Goal: Task Accomplishment & Management: Complete application form

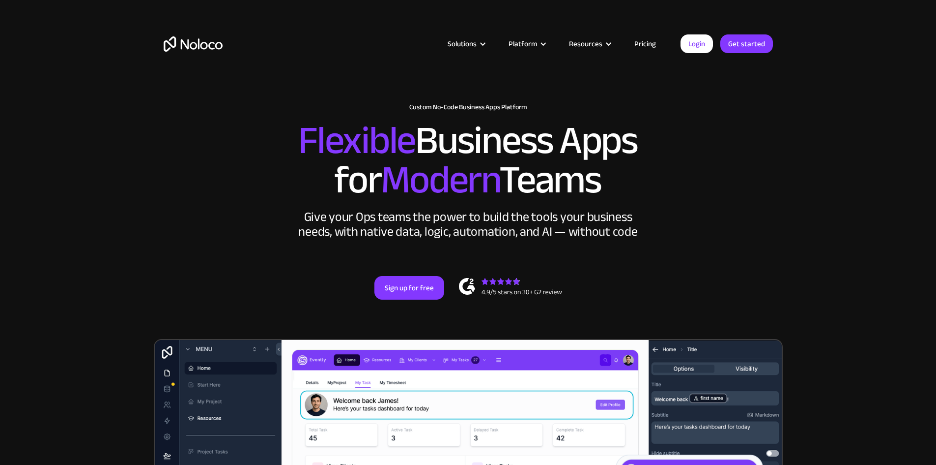
click at [781, 167] on div "New: Connect Noloco to Stripe Custom No-Code Business Apps Platform Flexible Bu…" at bounding box center [468, 201] width 629 height 255
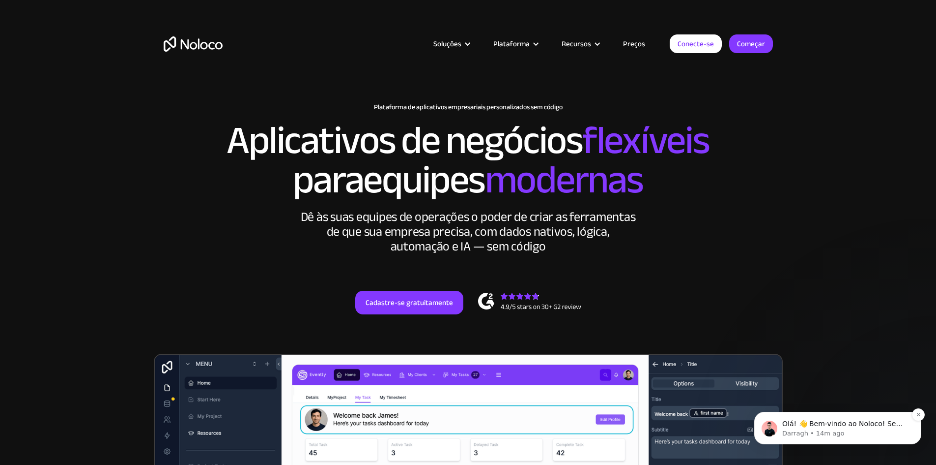
click at [852, 427] on font "Olá! 👋 Bem-vindo ao Noloco! Se tiver alguma dúvida, basta responder a esta mens…" at bounding box center [843, 437] width 120 height 37
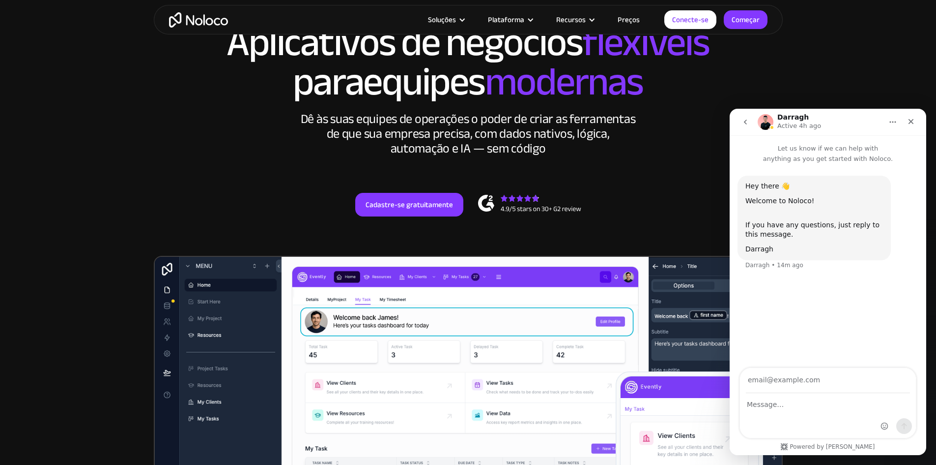
scroll to position [98, 0]
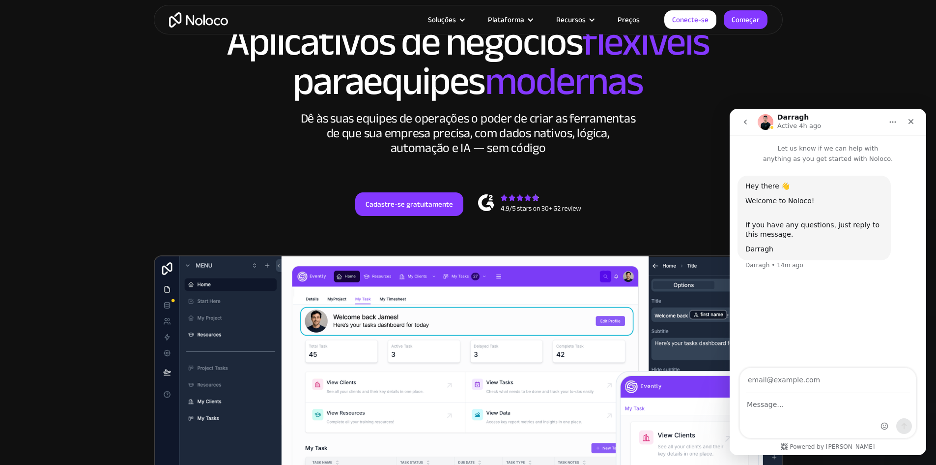
click at [846, 317] on div "Hey there 👋 Welcome to Noloco! If you have any questions, just reply to this me…" at bounding box center [828, 266] width 197 height 205
click at [909, 124] on icon "Close" at bounding box center [911, 121] width 8 height 8
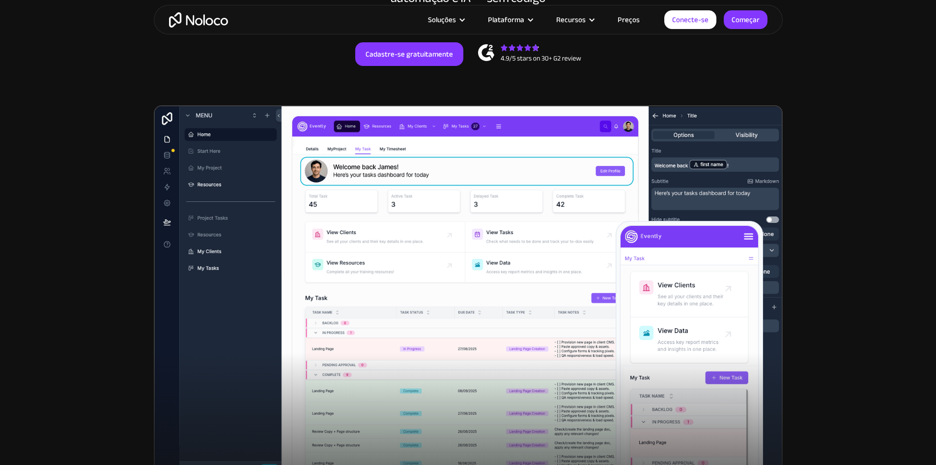
scroll to position [246, 0]
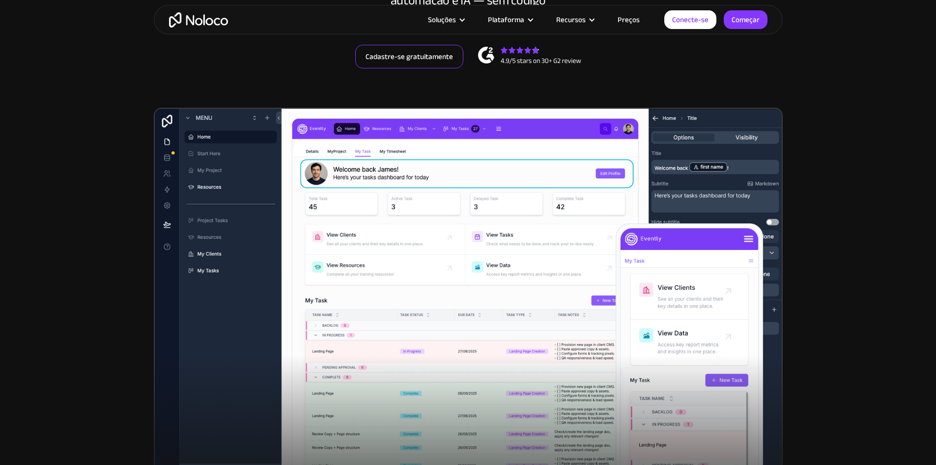
click at [402, 63] on font "Cadastre-se gratuitamente" at bounding box center [409, 57] width 87 height 14
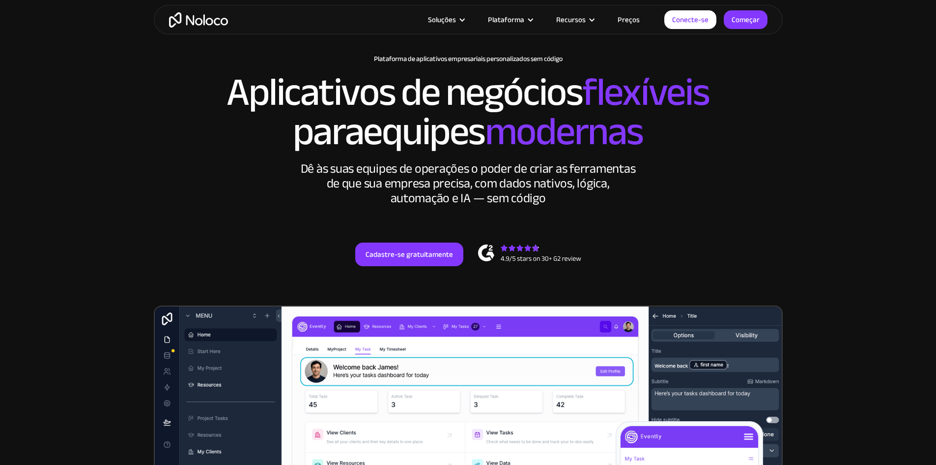
scroll to position [49, 0]
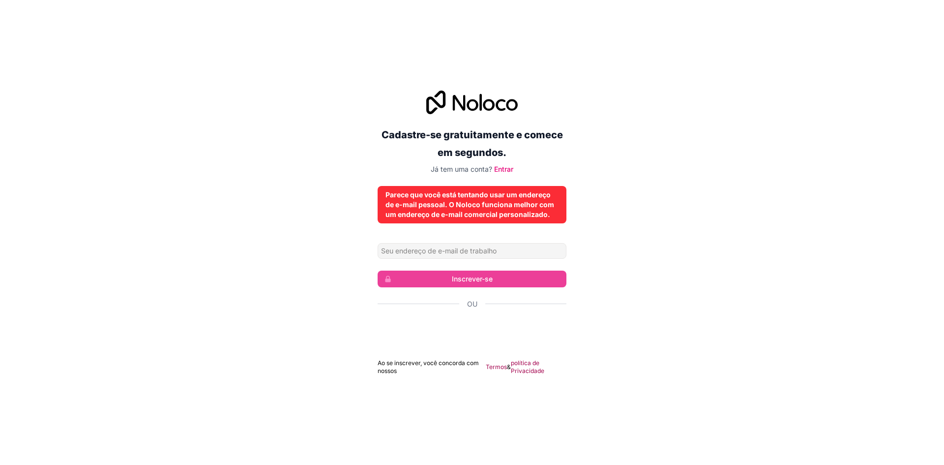
click at [734, 186] on div "Cadastre-se gratuitamente e comece em segundos. Já tem uma conta? Entrar Parece…" at bounding box center [472, 233] width 944 height 312
click at [449, 254] on input "Endereço de email" at bounding box center [472, 251] width 189 height 16
click at [299, 292] on div "Cadastre-se gratuitamente e comece em segundos. Já tem uma conta? Entrar Parece…" at bounding box center [472, 233] width 944 height 312
click at [711, 204] on div "Cadastre-se gratuitamente e comece em segundos. Já tem uma conta? Entrar Parece…" at bounding box center [472, 233] width 944 height 312
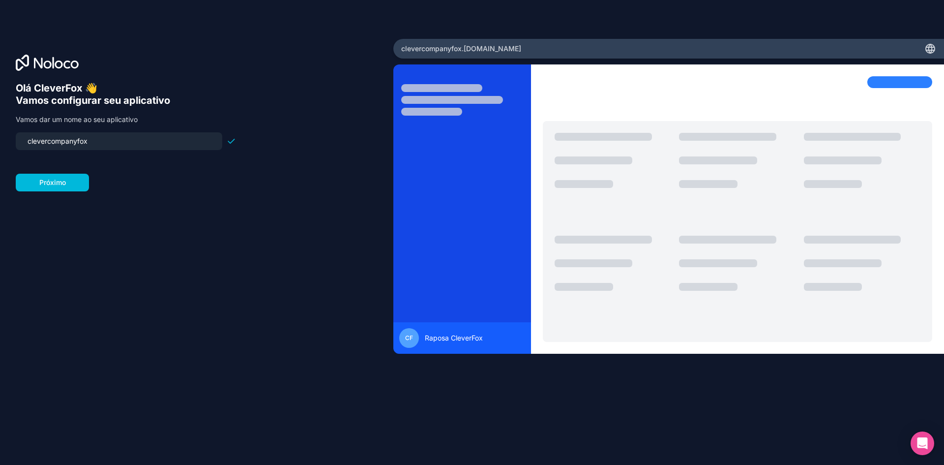
click at [603, 28] on div "Olá CleverFox 👋 Vamos configurar seu aplicativo Vamos dar um nome ao seu aplica…" at bounding box center [472, 232] width 944 height 465
click at [142, 145] on input "clevercompanyfox" at bounding box center [119, 141] width 195 height 14
drag, startPoint x: 106, startPoint y: 147, endPoint x: 0, endPoint y: 146, distance: 106.2
click at [0, 146] on div "Olá CleverFox 👋 Vamos configurar seu aplicativo Vamos dar um nome ao seu aplica…" at bounding box center [196, 232] width 393 height 387
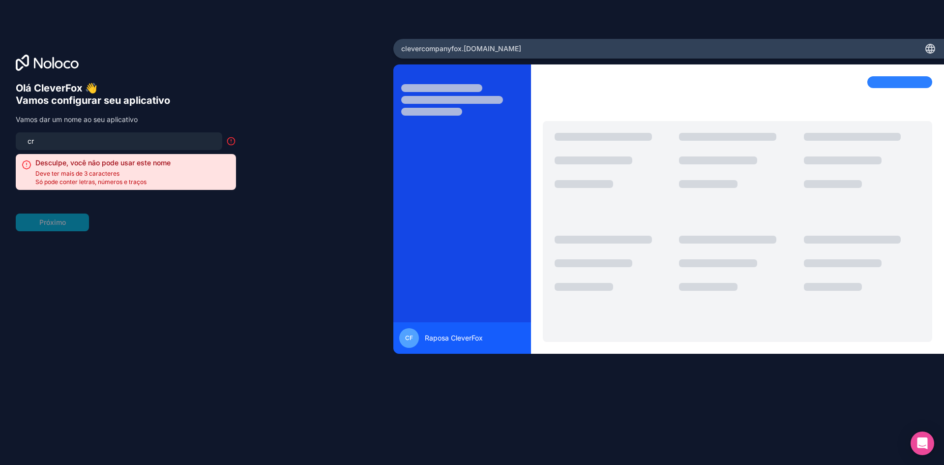
type input "c"
